Goal: Transaction & Acquisition: Purchase product/service

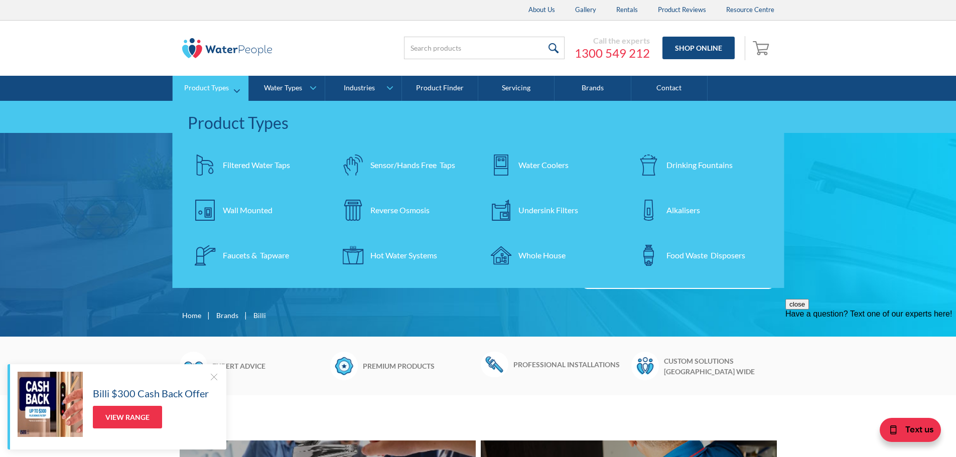
click at [261, 164] on div "Filtered Water Taps" at bounding box center [256, 165] width 67 height 12
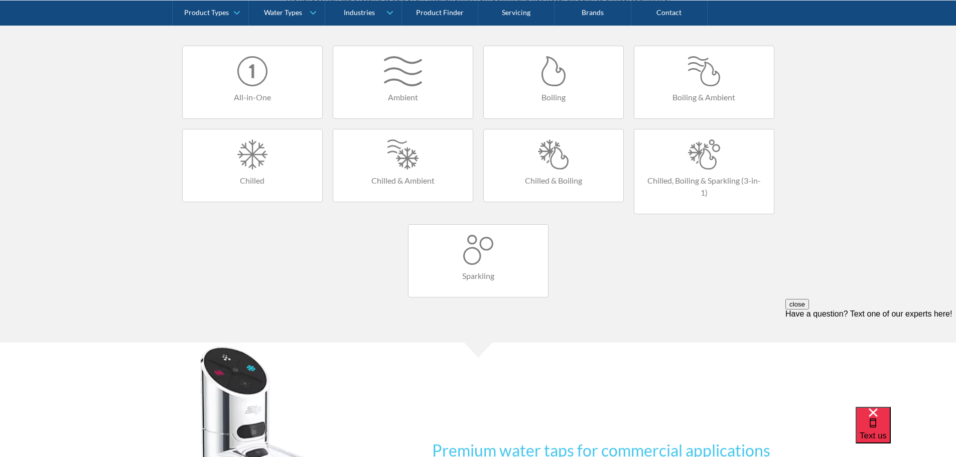
click at [486, 259] on div at bounding box center [477, 250] width 119 height 30
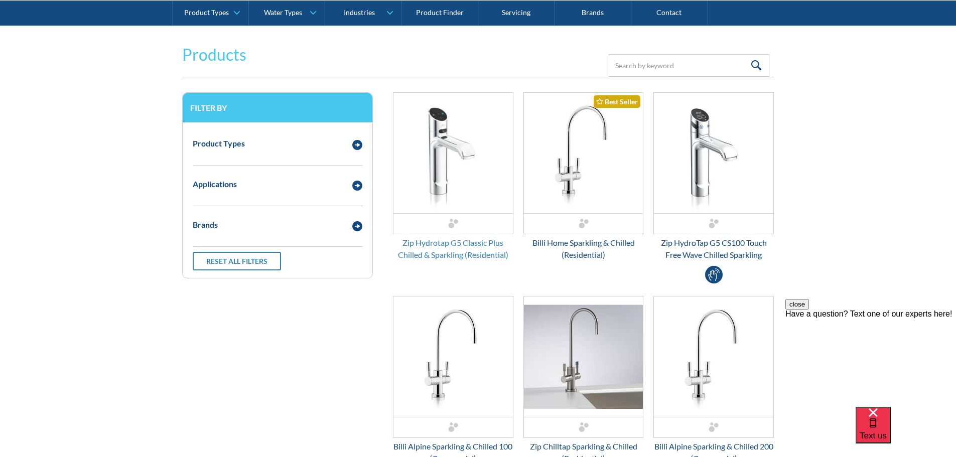
click at [476, 252] on div "Zip Hydrotap G5 Classic Plus Chilled & Sparkling (Residential)" at bounding box center [453, 249] width 120 height 24
